Goal: Task Accomplishment & Management: Manage account settings

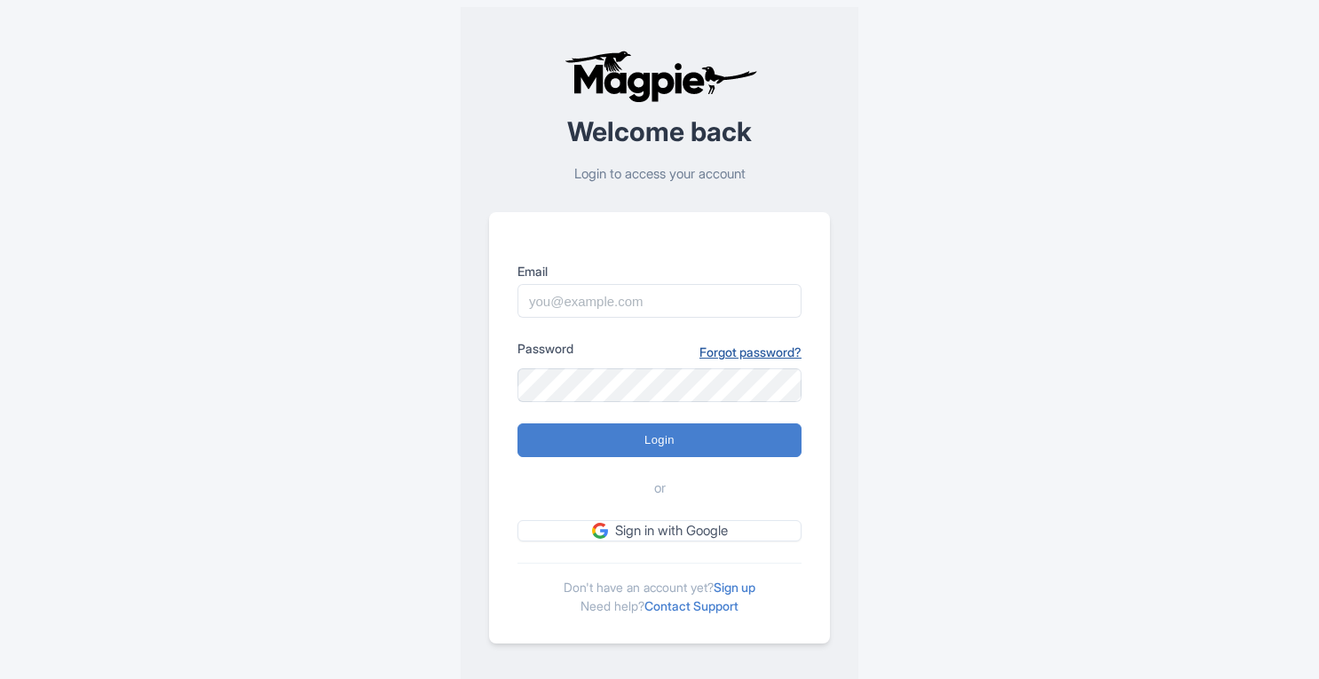
drag, startPoint x: 0, startPoint y: 0, endPoint x: 771, endPoint y: 349, distance: 846.0
click at [771, 349] on link "Forgot password?" at bounding box center [751, 352] width 102 height 19
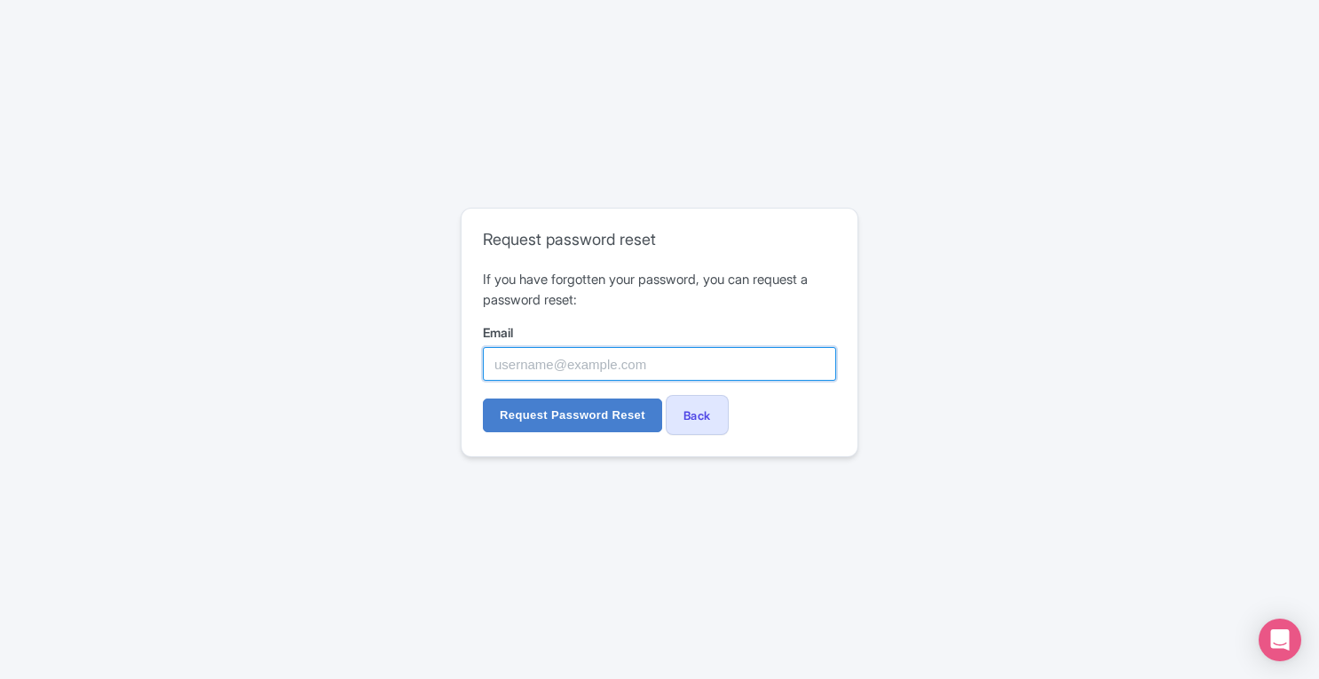
click at [668, 365] on input "Email" at bounding box center [659, 364] width 353 height 34
paste input "[PERSON_NAME][EMAIL_ADDRESS][PERSON_NAME][DOMAIN_NAME]"
type input "[PERSON_NAME][EMAIL_ADDRESS][PERSON_NAME][DOMAIN_NAME]"
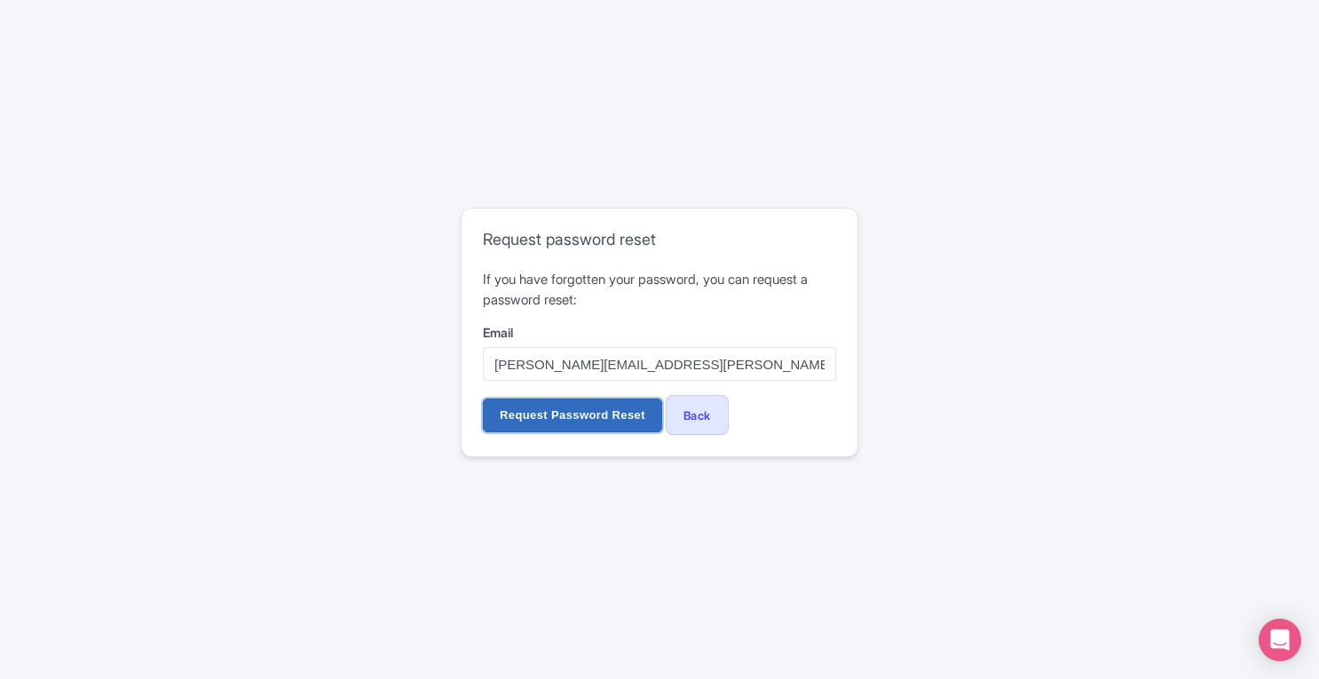
click at [584, 419] on input "Request Password Reset" at bounding box center [572, 416] width 179 height 34
